Goal: Check status

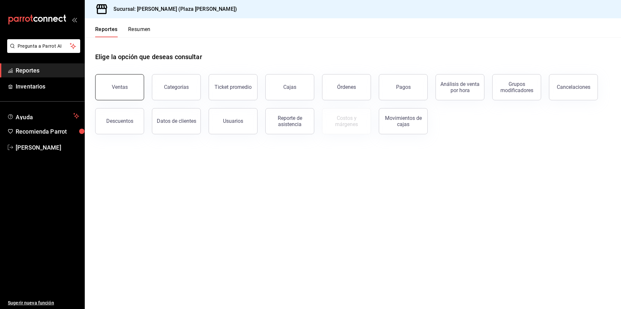
click at [128, 78] on button "Ventas" at bounding box center [119, 87] width 49 height 26
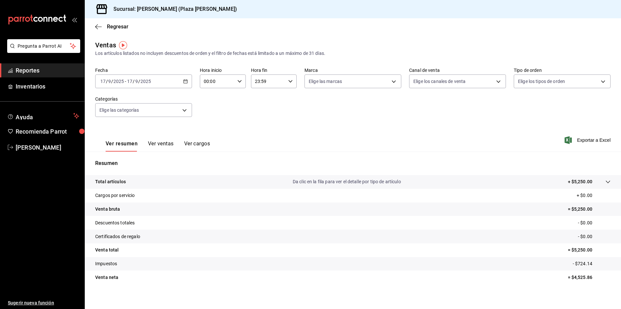
click at [184, 81] on icon "button" at bounding box center [185, 81] width 5 height 5
click at [124, 164] on li "Rango de fechas" at bounding box center [126, 159] width 61 height 15
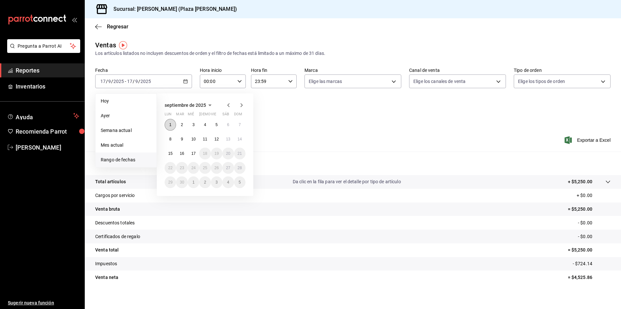
click at [172, 123] on abbr "1" at bounding box center [170, 124] width 2 height 5
click at [197, 155] on button "17" at bounding box center [193, 153] width 11 height 12
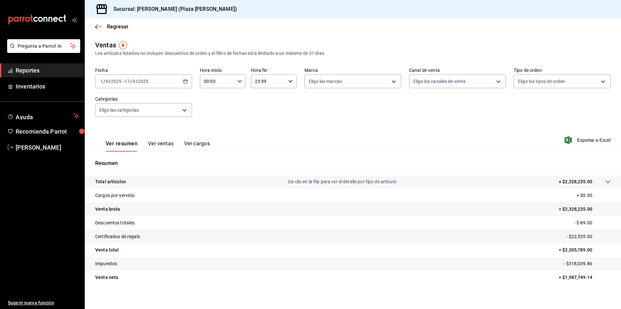
click at [329, 108] on div "Fecha 2025-09-01 1 / 9 / 2025 - 2025-09-17 17 / 9 / 2025 Hora inicio 00:00 Hora…" at bounding box center [353, 95] width 516 height 57
